Goal: Task Accomplishment & Management: Manage account settings

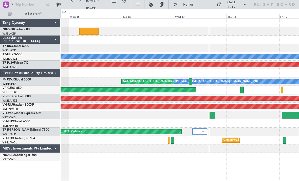
click at [201, 131] on img at bounding box center [202, 131] width 3 height 2
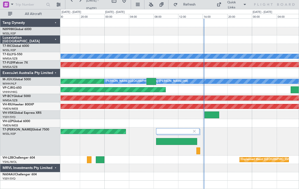
click at [201, 151] on div "Planned Maint [GEOGRAPHIC_DATA] (Seletar)" at bounding box center [180, 141] width 238 height 28
click at [204, 153] on div "2 Flight Legs Planned Maint [GEOGRAPHIC_DATA] (Seletar) WSSL 08:26 Z OMAD 15:05…" at bounding box center [180, 141] width 238 height 28
click at [202, 150] on div "2 Flight Legs Planned Maint [GEOGRAPHIC_DATA] (Seletar) WSSL 08:26 Z OMAD 15:05…" at bounding box center [180, 141] width 238 height 28
click at [200, 150] on div at bounding box center [198, 151] width 4 height 7
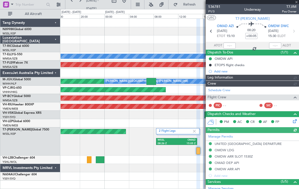
type input "[PERSON_NAME] (LEU)"
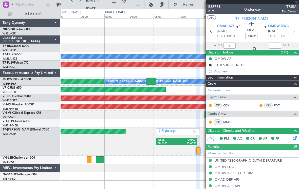
click at [229, 46] on div at bounding box center [230, 46] width 12 height 6
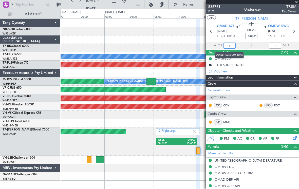
click at [232, 44] on input "text" at bounding box center [230, 46] width 12 height 6
type input "15:57"
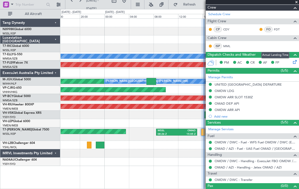
click at [183, 71] on div at bounding box center [180, 73] width 238 height 8
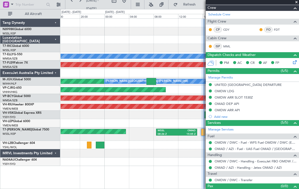
click at [173, 72] on div at bounding box center [180, 73] width 238 height 8
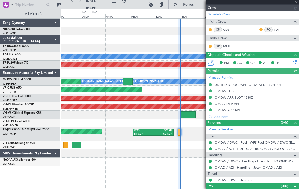
type input "[PERSON_NAME] (LEU)"
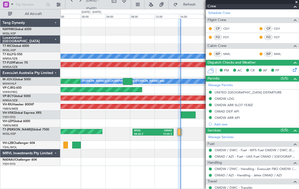
scroll to position [73, 0]
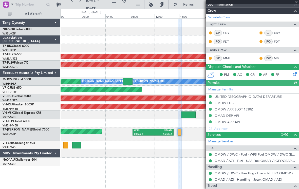
type input "[PERSON_NAME] (LEU)"
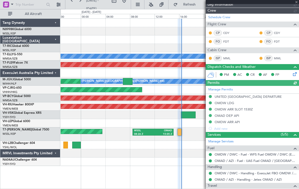
type input "[PERSON_NAME] (LEU)"
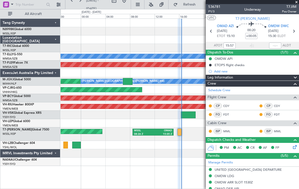
scroll to position [0, 0]
click at [279, 45] on input "text" at bounding box center [275, 46] width 12 height 6
type input "16:18"
click at [191, 47] on div at bounding box center [180, 48] width 238 height 8
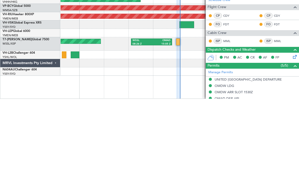
click at [180, 129] on div at bounding box center [178, 132] width 4 height 7
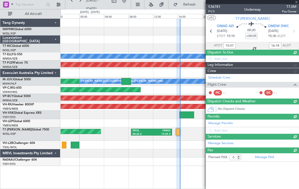
click at [180, 129] on div at bounding box center [178, 132] width 4 height 7
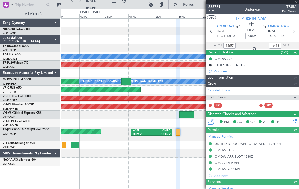
type input "[PERSON_NAME] (LEU)"
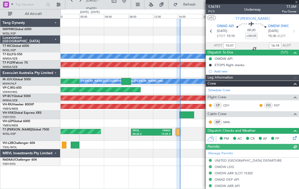
type input "[PERSON_NAME] (LEU)"
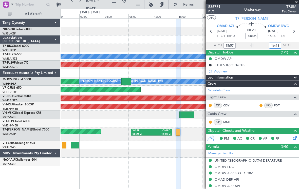
click at [275, 43] on input "16:18" at bounding box center [275, 46] width 12 height 6
type input "16:20"
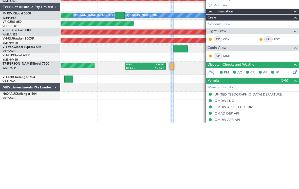
click at [172, 129] on div at bounding box center [172, 132] width 4 height 7
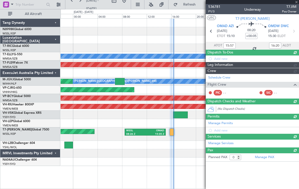
scroll to position [0, 0]
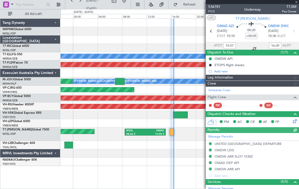
type input "[PERSON_NAME] (LEU)"
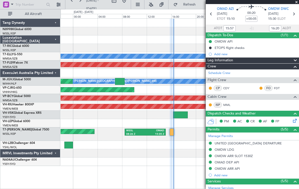
scroll to position [14, 0]
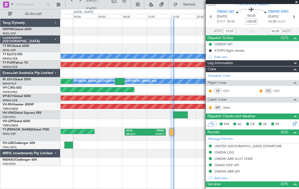
click at [156, 94] on div "Unplanned Maint [GEOGRAPHIC_DATA] (Sultan [PERSON_NAME] [PERSON_NAME] - Subang)" at bounding box center [180, 98] width 238 height 8
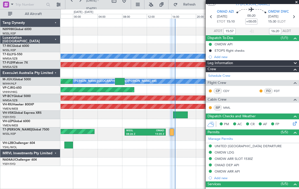
click at [185, 112] on div at bounding box center [180, 115] width 14 height 7
type input "12"
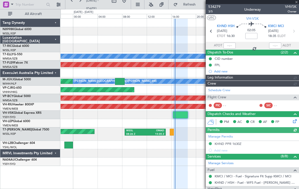
type input "[PERSON_NAME] (LEU)"
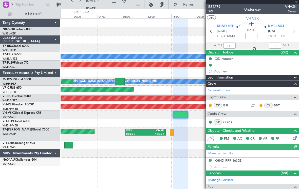
click at [229, 43] on div at bounding box center [230, 46] width 12 height 6
click at [230, 43] on div at bounding box center [230, 46] width 12 height 6
click at [231, 43] on input "text" at bounding box center [230, 46] width 12 height 6
type input "16:32"
click at [190, 69] on div at bounding box center [180, 73] width 238 height 8
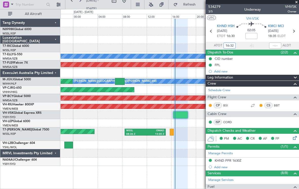
click at [172, 129] on div at bounding box center [172, 132] width 4 height 7
type input "+00:05"
type input "15:57"
type input "16:20"
type input "0"
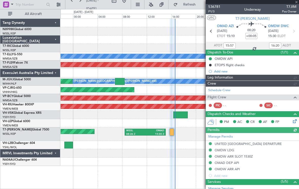
type input "[PERSON_NAME] (LEU)"
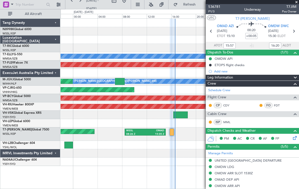
click at [160, 111] on div at bounding box center [180, 115] width 238 height 8
